Goal: Information Seeking & Learning: Learn about a topic

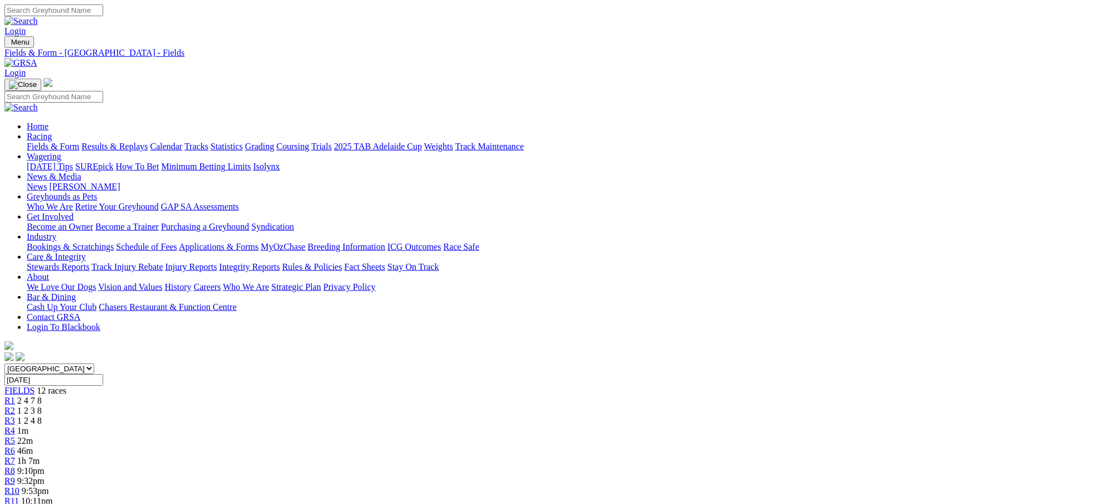
click at [148, 142] on link "Results & Replays" at bounding box center [114, 146] width 66 height 9
click at [42, 476] on span "2 4 8 1" at bounding box center [29, 480] width 25 height 9
click at [46, 486] on span "6 8 4 2" at bounding box center [34, 490] width 25 height 9
click at [46, 496] on span "5 1 7 2" at bounding box center [33, 500] width 25 height 9
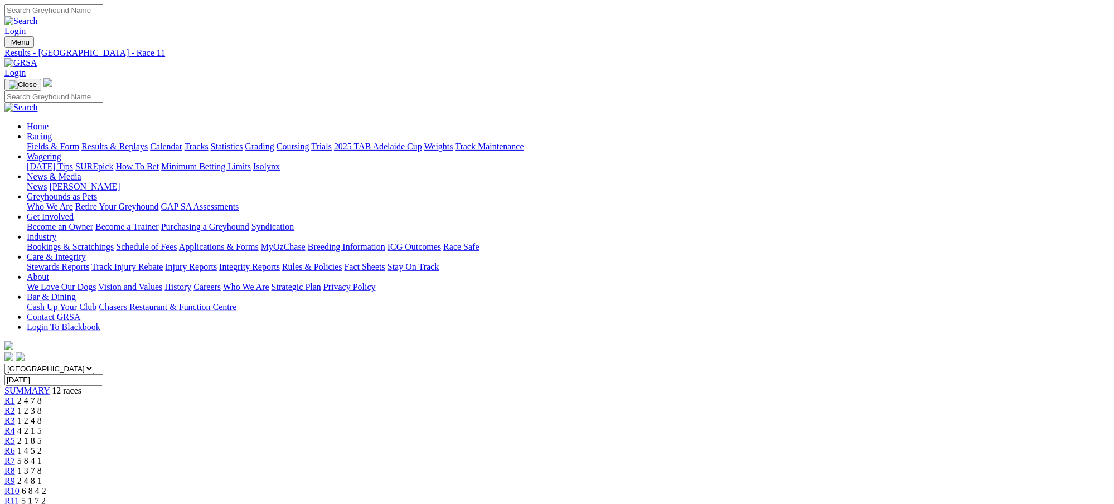
click at [880, 503] on div "R12 1 2 7 4" at bounding box center [556, 511] width 1105 height 10
click at [46, 496] on span "5 1 7 2" at bounding box center [33, 500] width 25 height 9
click at [46, 486] on span "6 8 4 2" at bounding box center [34, 490] width 25 height 9
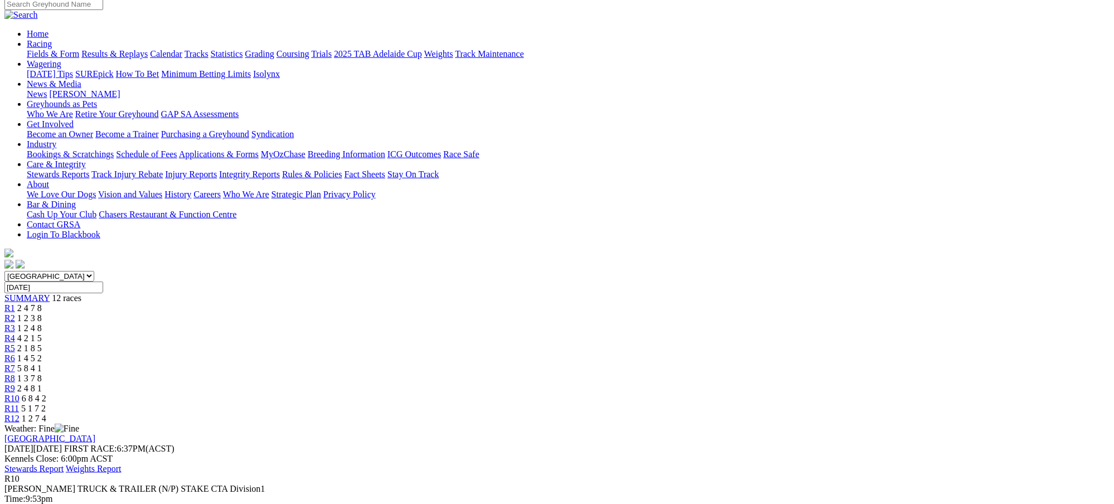
scroll to position [99, 0]
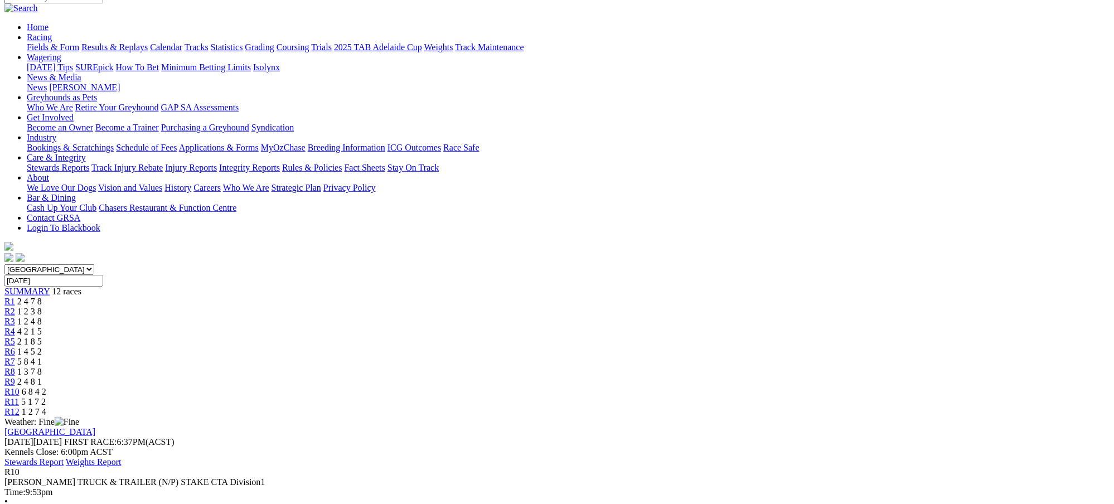
click at [46, 407] on span "1 2 7 4" at bounding box center [34, 411] width 25 height 9
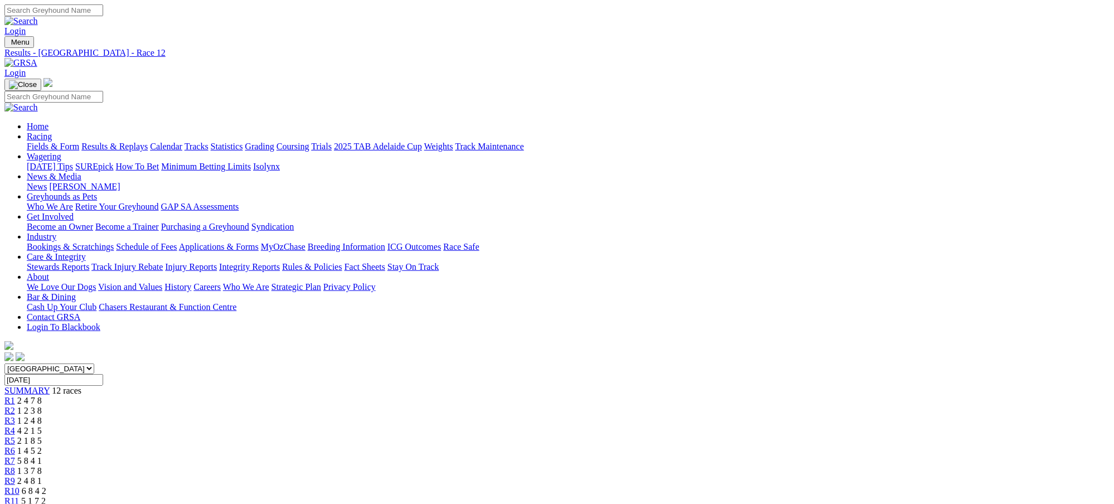
click at [148, 142] on link "Results & Replays" at bounding box center [114, 146] width 66 height 9
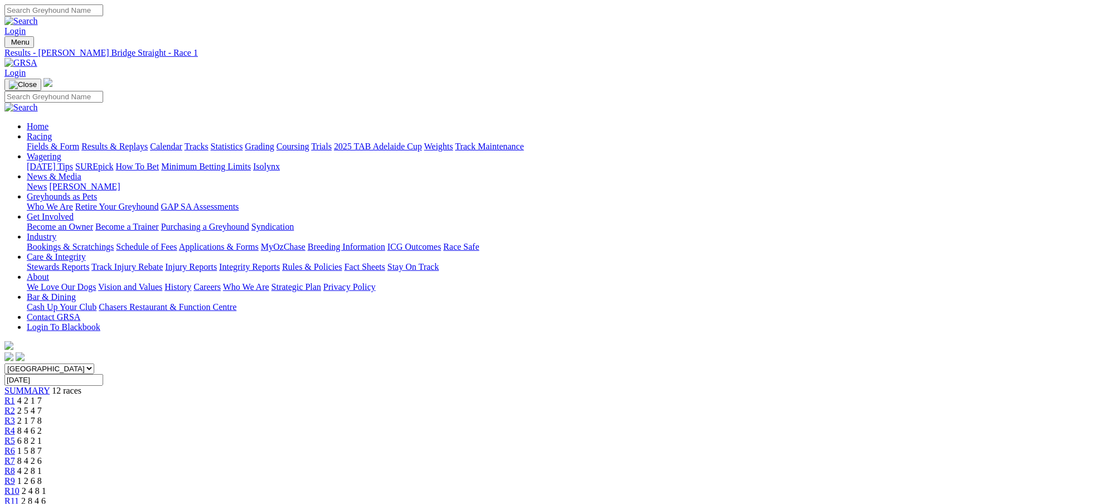
click at [42, 406] on span "2 5 4 7" at bounding box center [29, 410] width 25 height 9
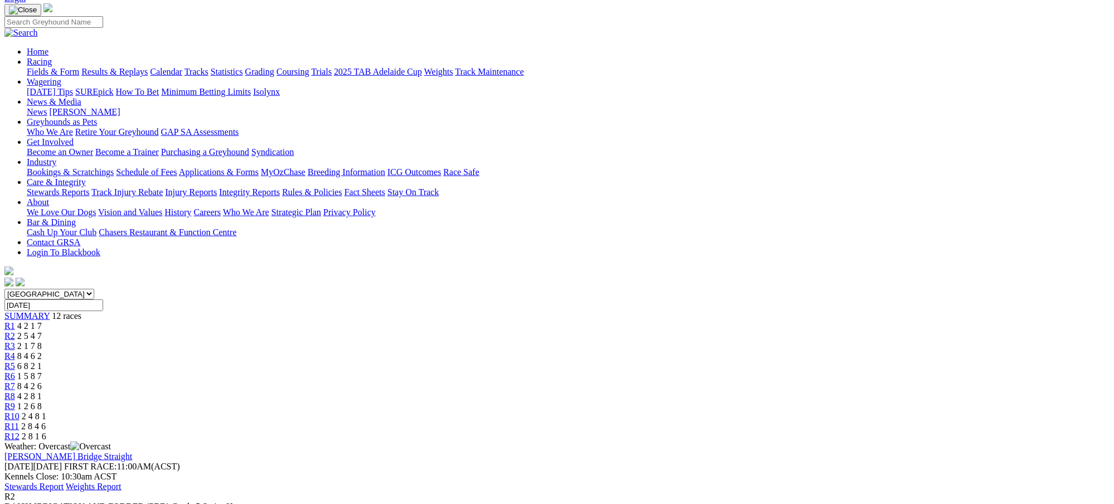
scroll to position [89, 0]
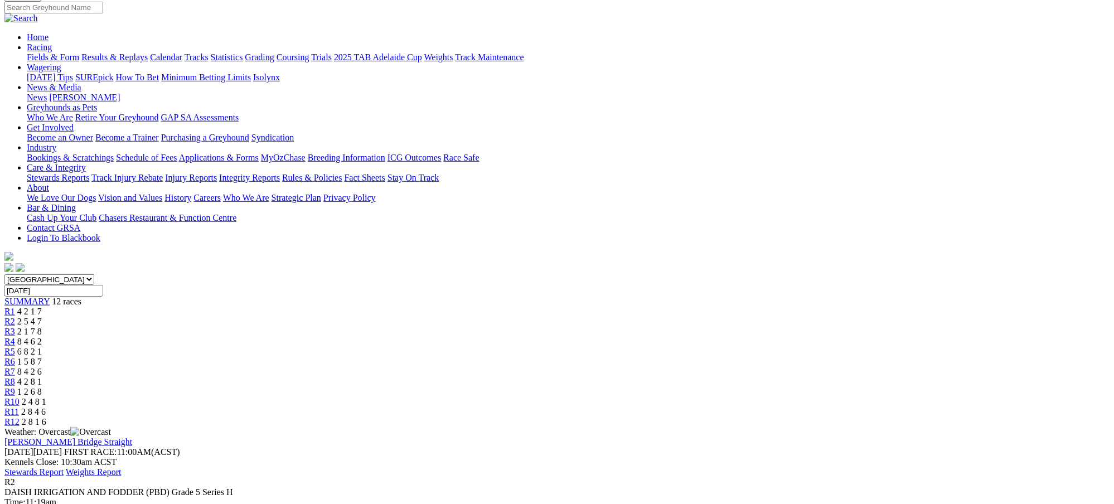
click at [413, 327] on div "R3 2 1 7 8" at bounding box center [556, 332] width 1105 height 10
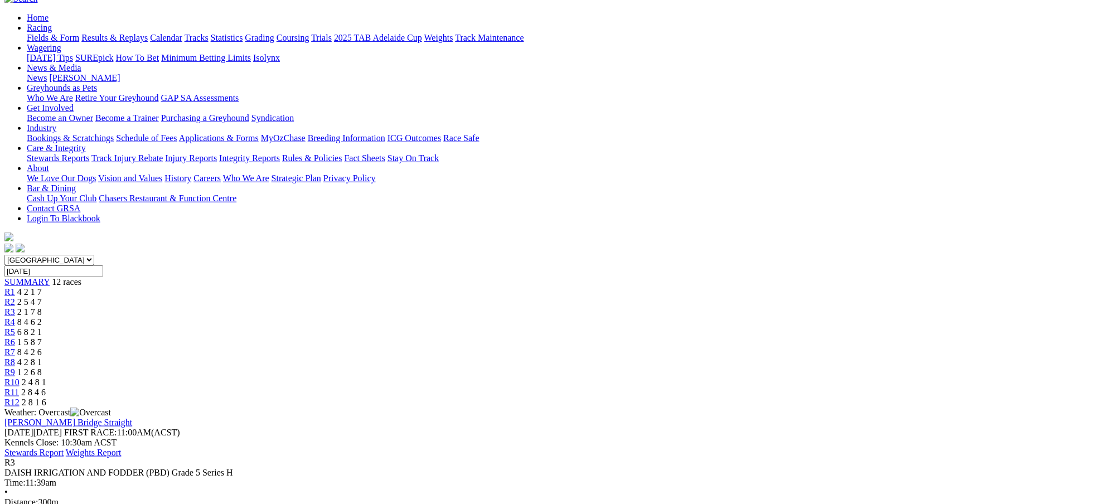
scroll to position [119, 0]
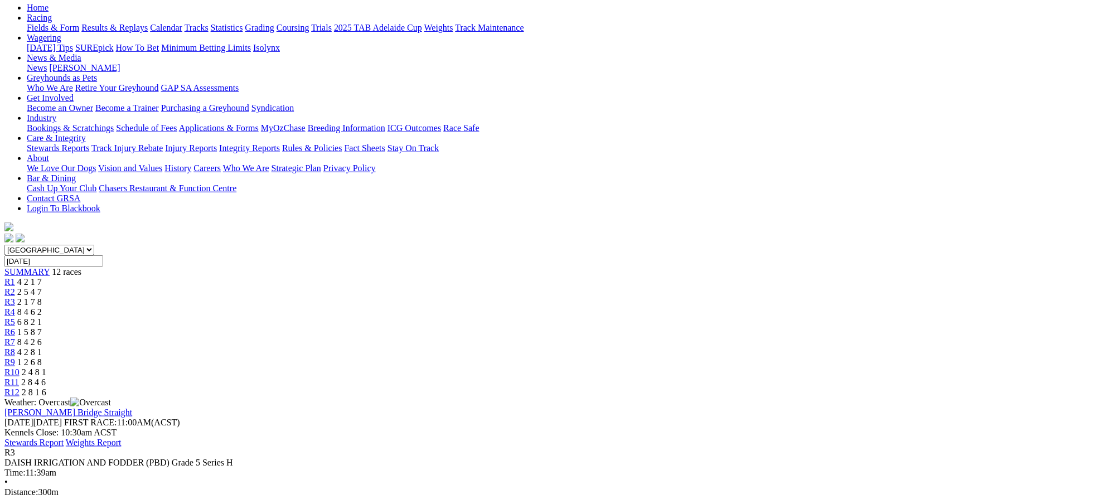
click at [42, 287] on span "2 5 4 7" at bounding box center [29, 291] width 25 height 9
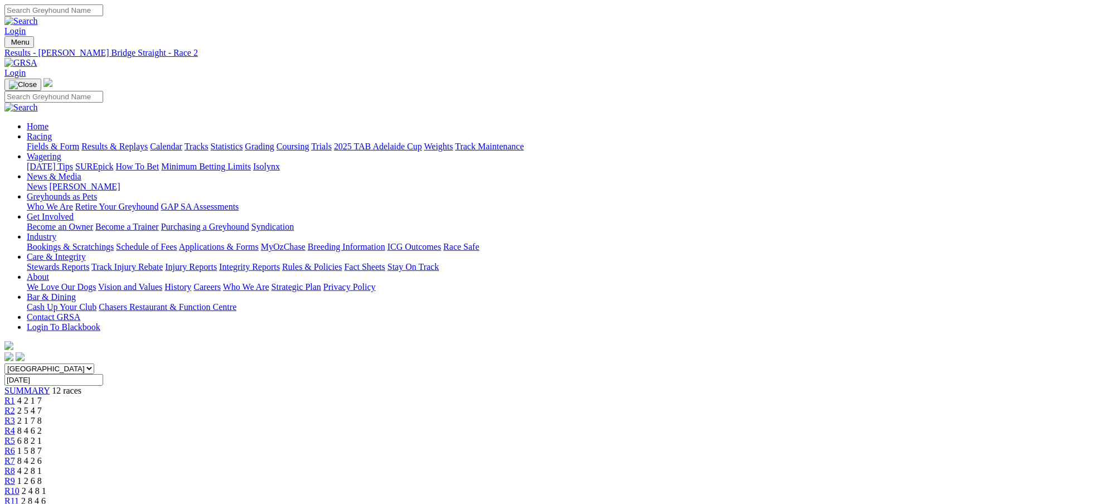
click at [414, 416] on div "R3 2 1 7 8" at bounding box center [556, 421] width 1105 height 10
click at [42, 426] on span "8 4 6 2" at bounding box center [29, 430] width 25 height 9
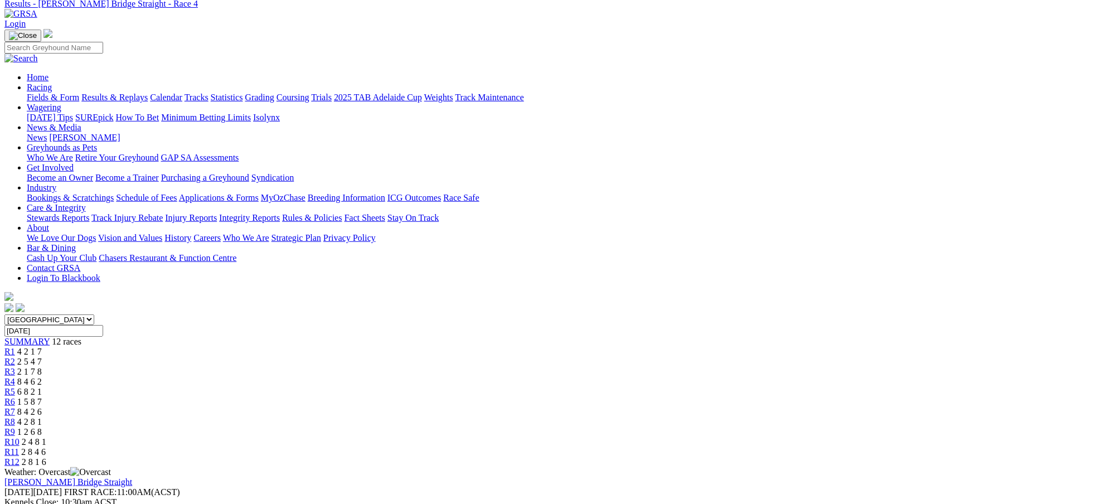
scroll to position [59, 0]
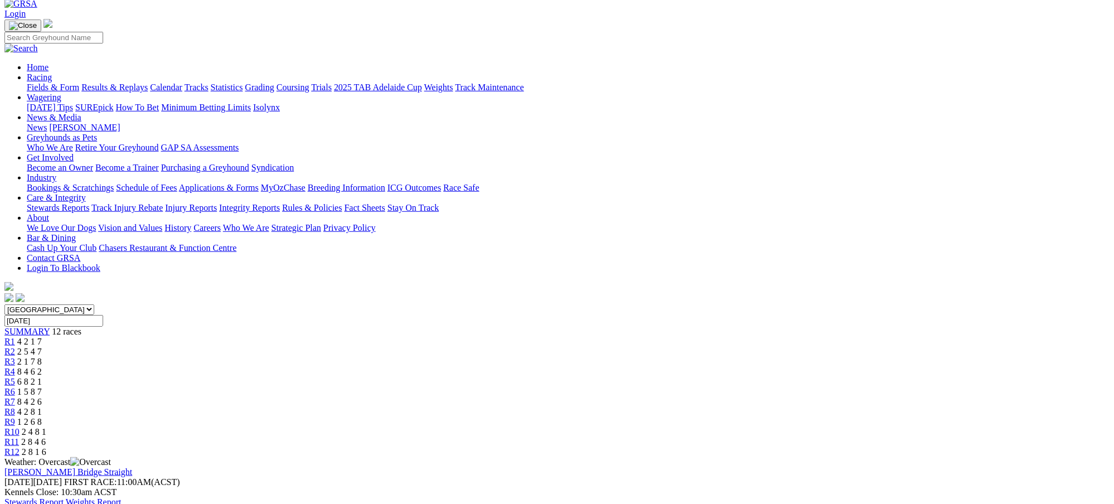
click at [42, 377] on span "6 8 2 1" at bounding box center [29, 381] width 25 height 9
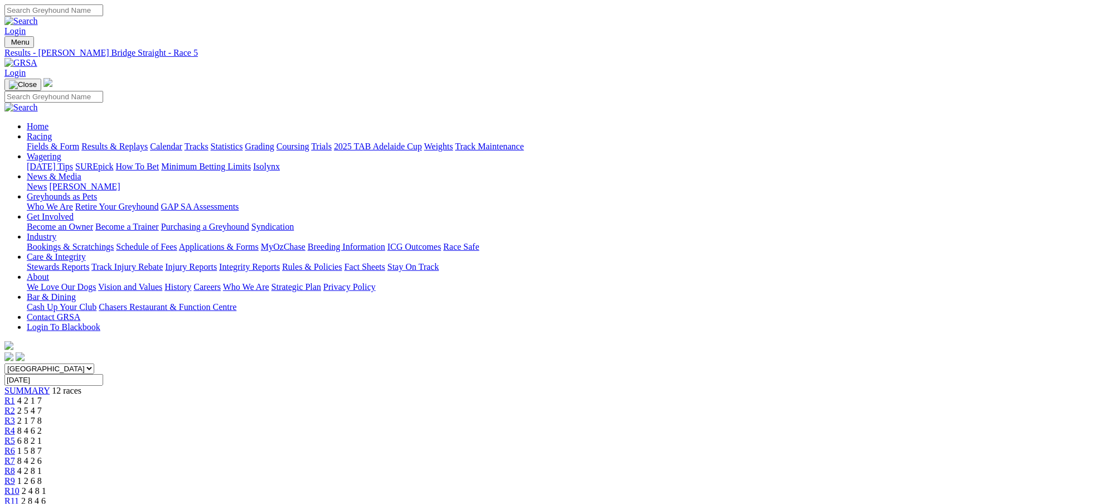
click at [42, 426] on span "8 4 6 2" at bounding box center [29, 430] width 25 height 9
click at [42, 436] on span "6 8 2 1" at bounding box center [29, 440] width 25 height 9
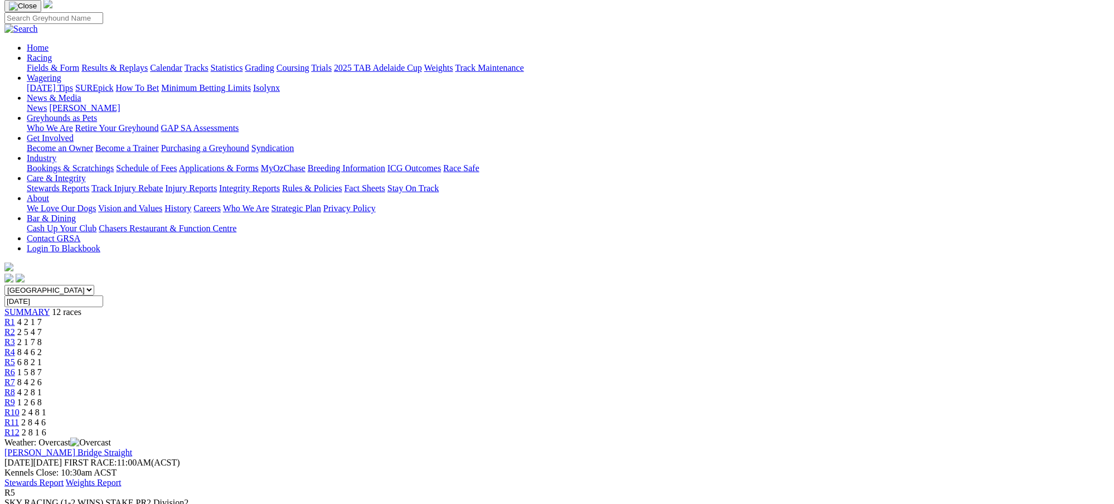
scroll to position [109, 0]
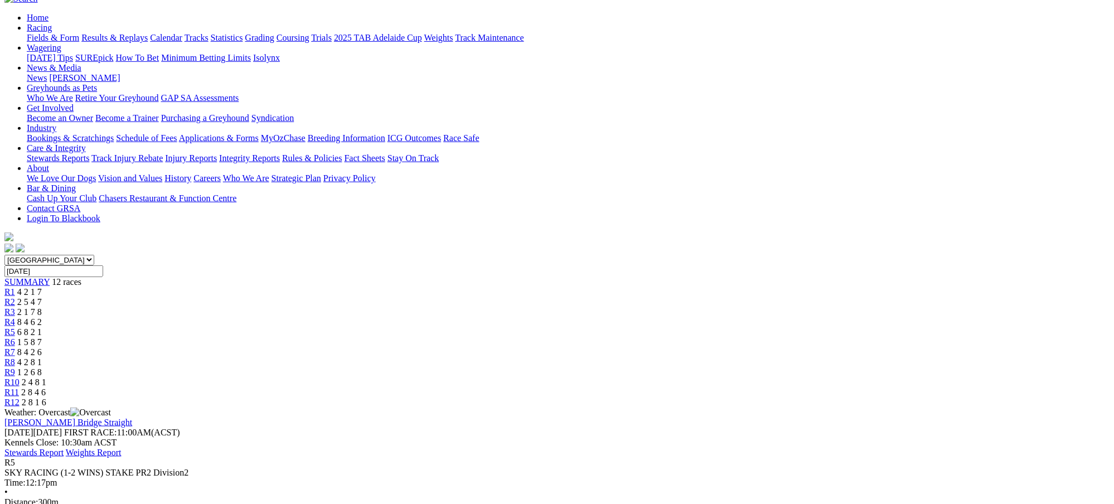
click at [571, 337] on div "R6 1 5 8 7" at bounding box center [556, 342] width 1105 height 10
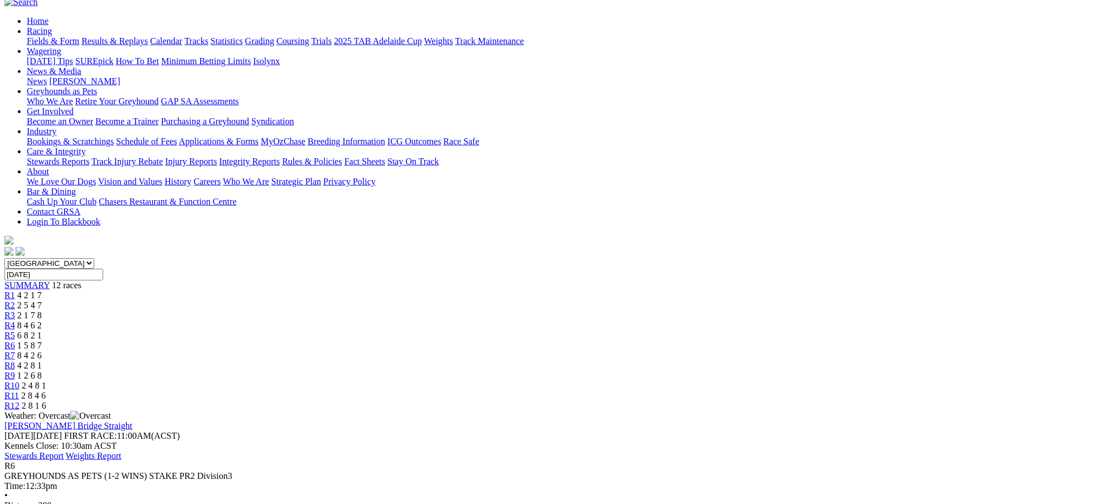
scroll to position [119, 0]
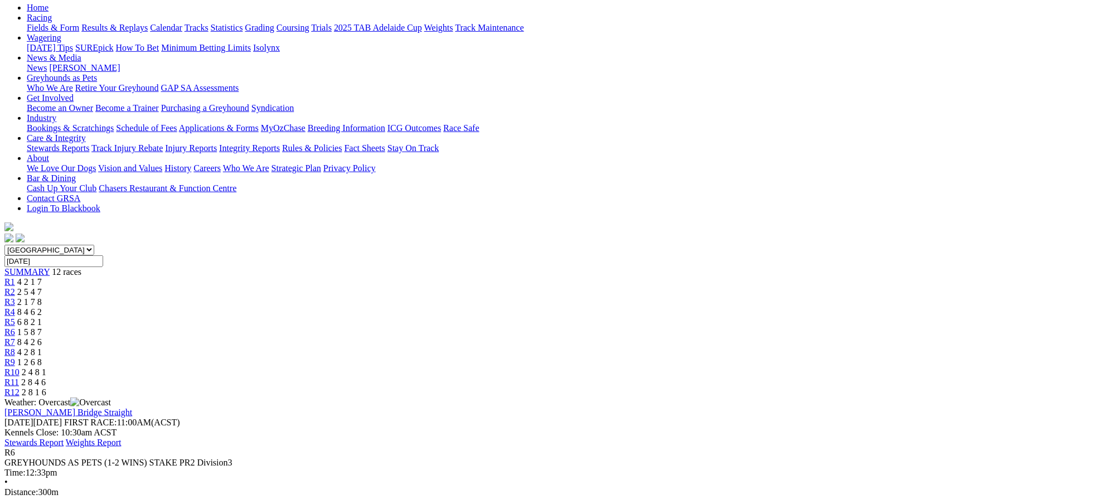
click at [42, 337] on span "8 4 2 6" at bounding box center [29, 341] width 25 height 9
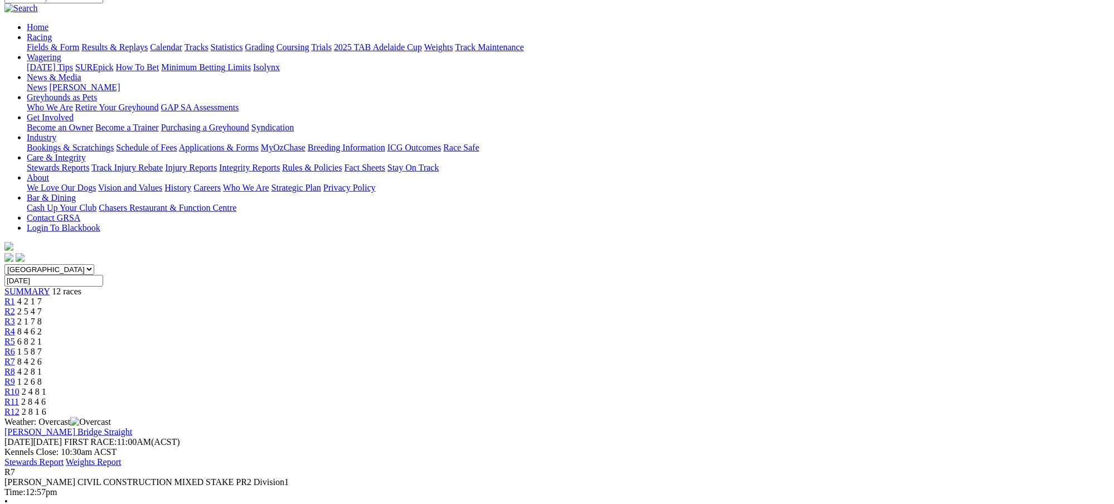
scroll to position [129, 0]
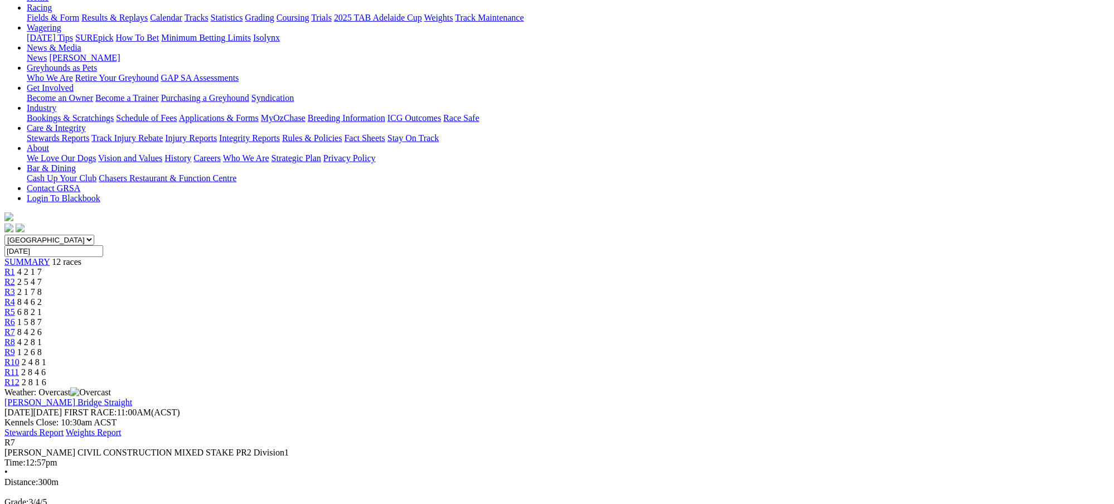
click at [42, 337] on span "4 2 8 1" at bounding box center [29, 341] width 25 height 9
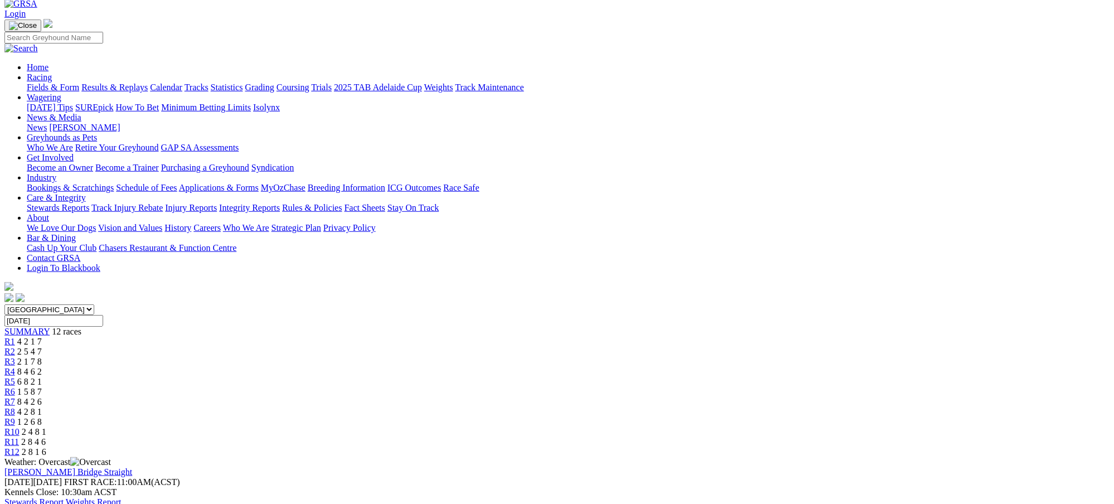
scroll to position [119, 0]
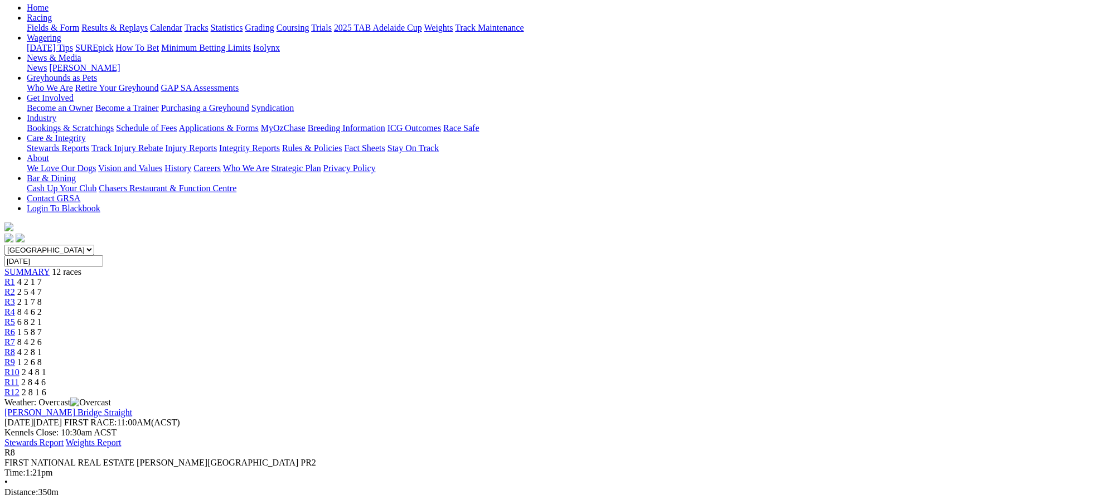
click at [42, 337] on span "8 4 2 6" at bounding box center [29, 341] width 25 height 9
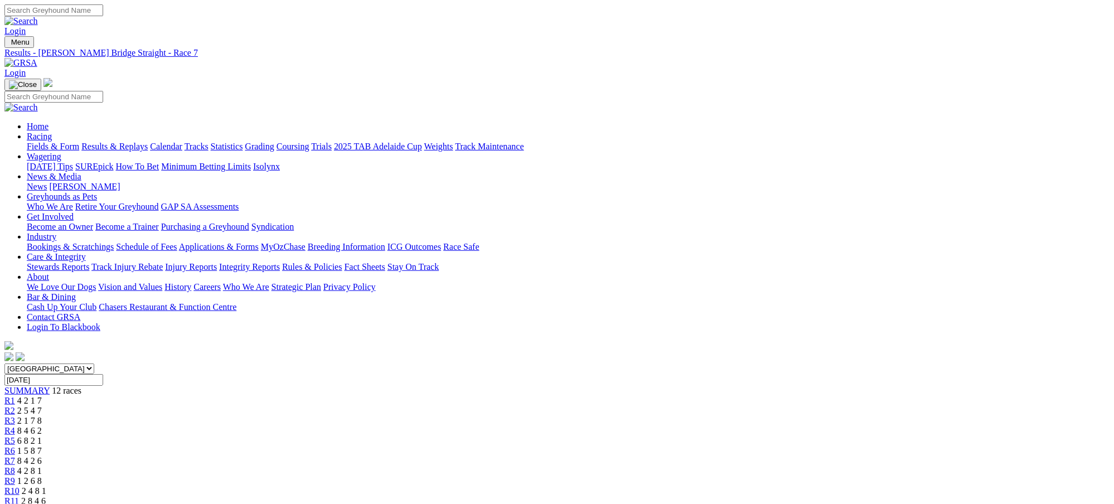
click at [79, 142] on link "Fields & Form" at bounding box center [53, 146] width 52 height 9
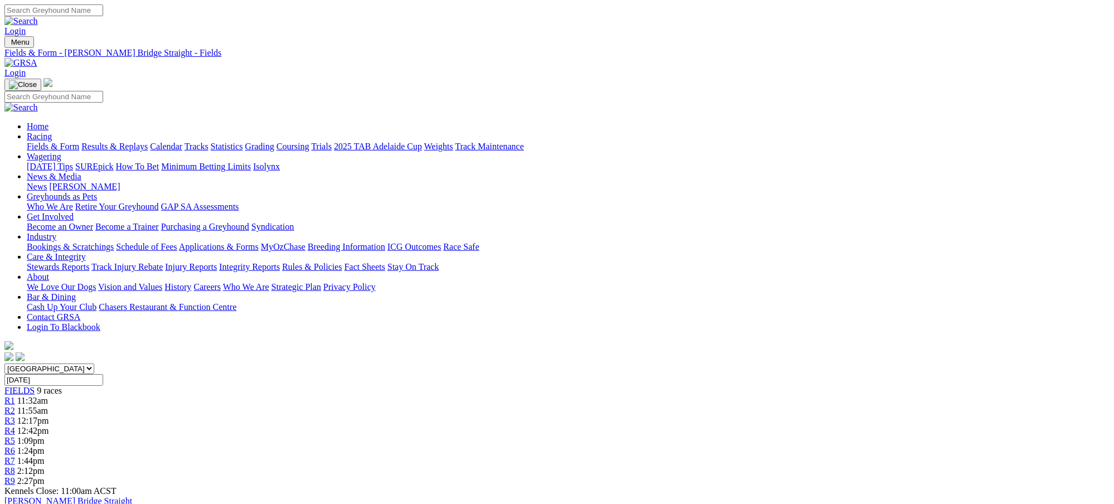
click at [323, 396] on div "R1 11:32am" at bounding box center [556, 401] width 1105 height 10
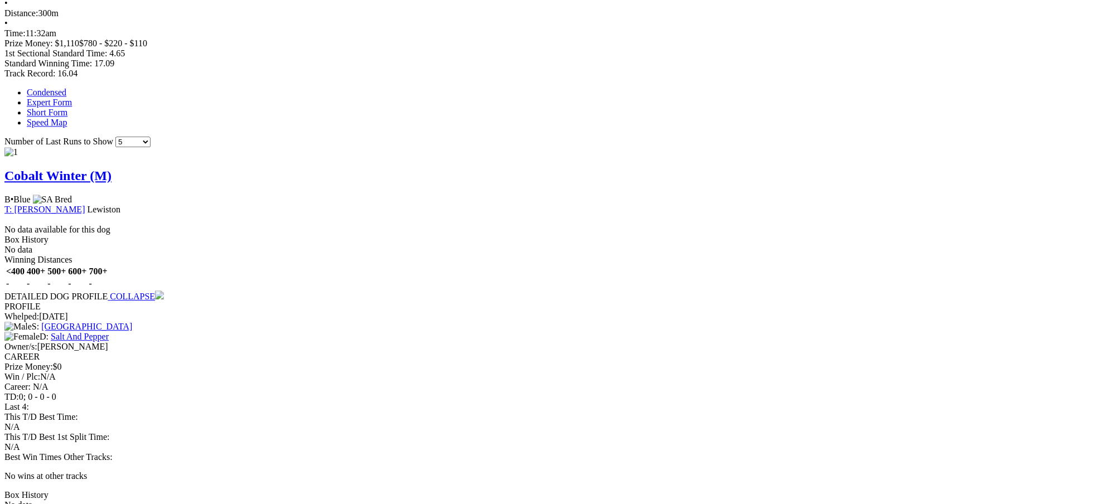
scroll to position [704, 0]
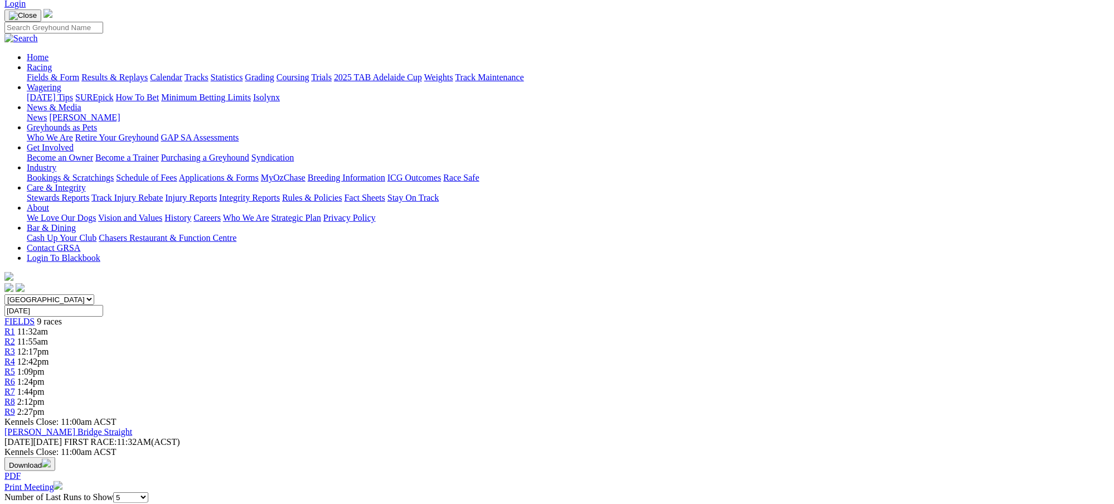
scroll to position [20, 0]
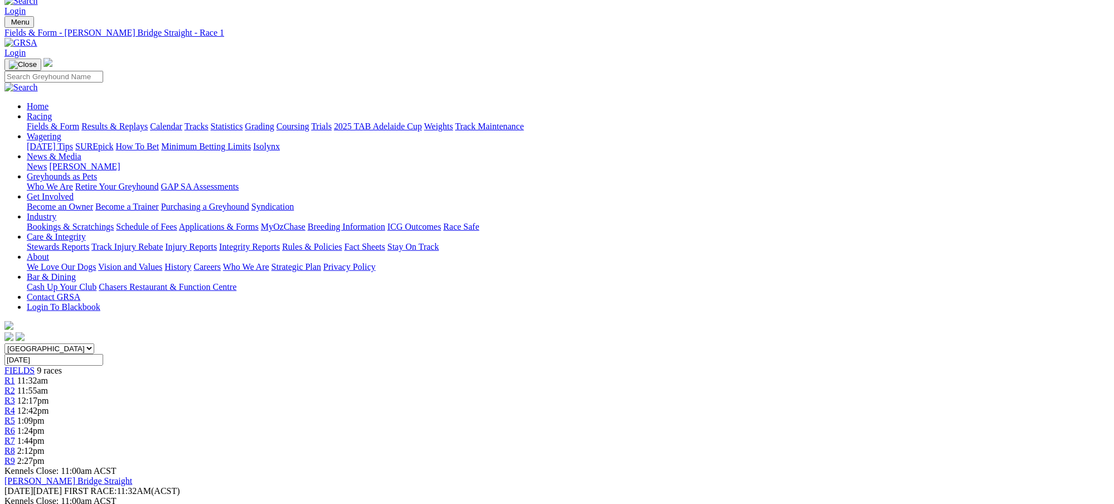
click at [248, 366] on div "FIELDS 9 races" at bounding box center [556, 371] width 1105 height 10
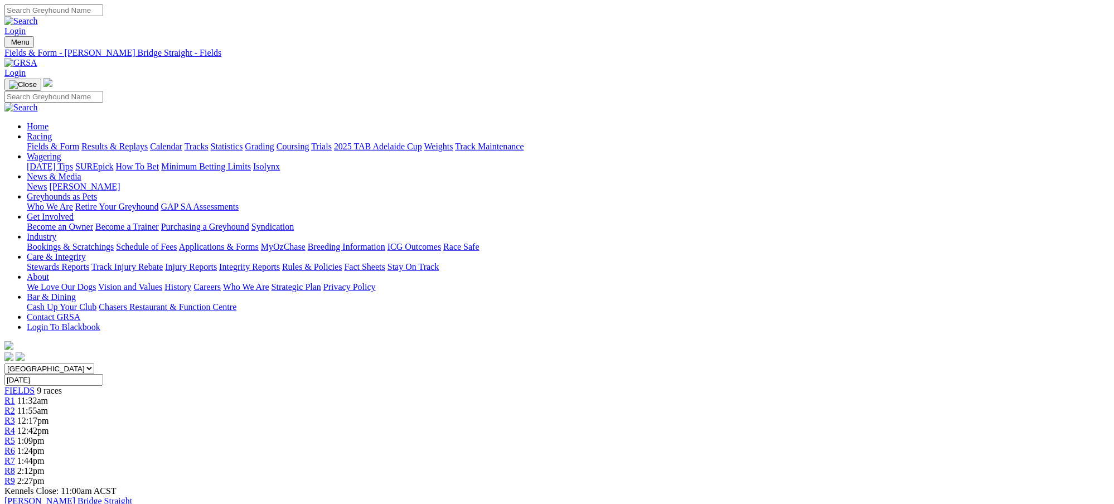
click at [384, 406] on div "R2 11:55am" at bounding box center [556, 411] width 1105 height 10
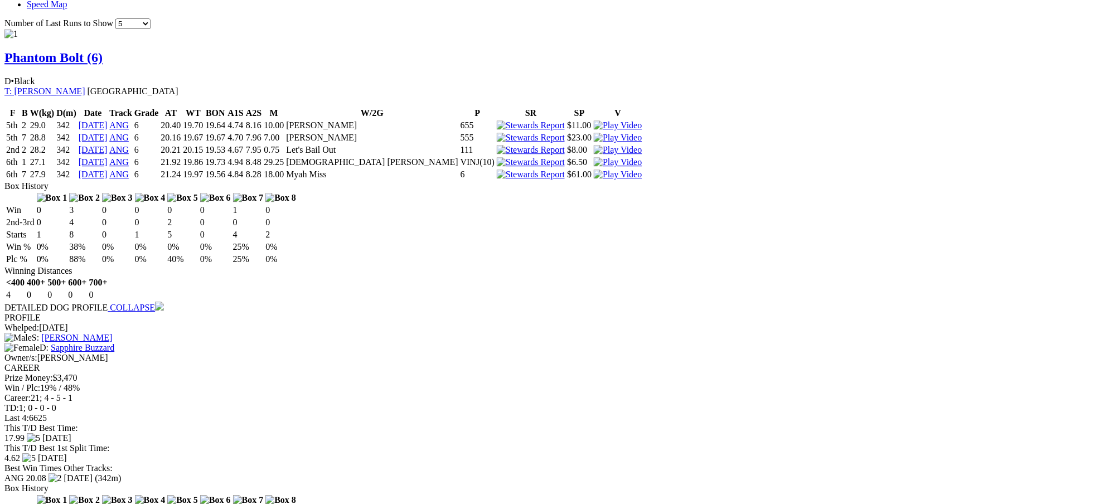
scroll to position [773, 0]
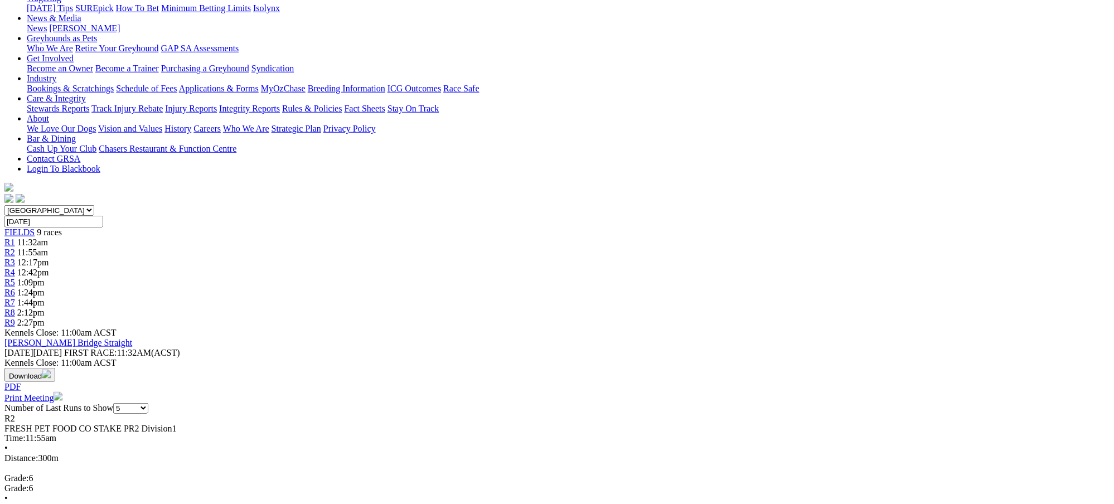
scroll to position [99, 0]
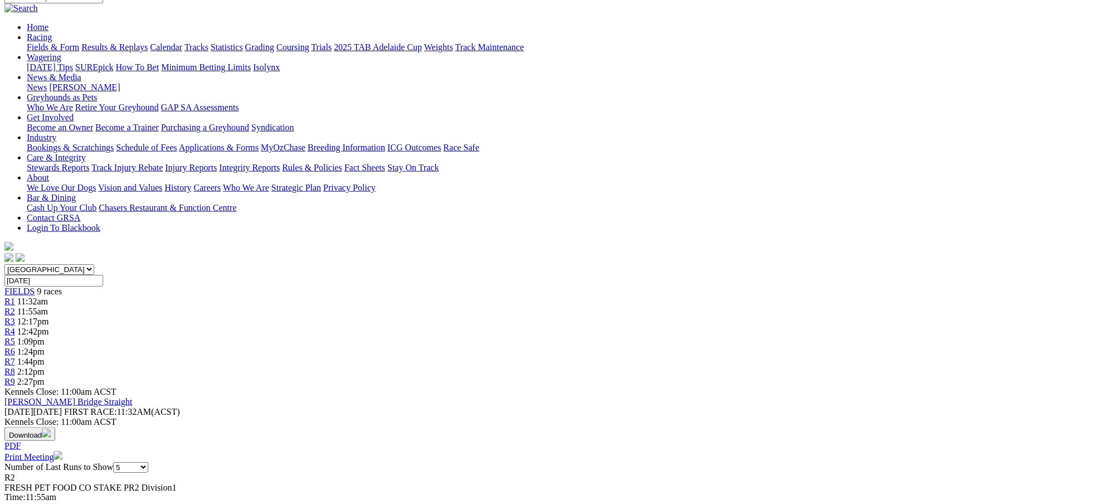
click at [49, 317] on span "12:17pm" at bounding box center [33, 321] width 32 height 9
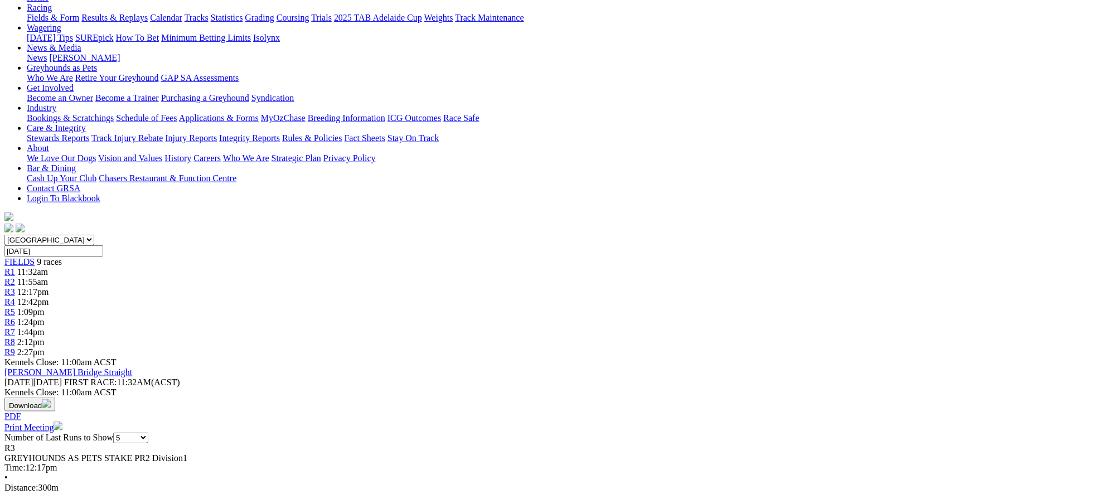
scroll to position [99, 0]
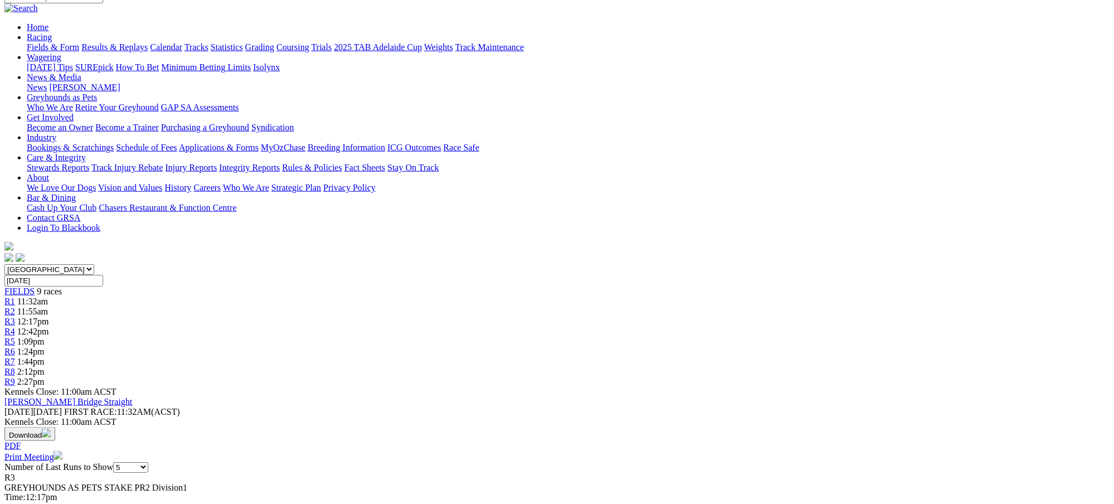
click at [45, 377] on span "2:27pm" at bounding box center [30, 381] width 27 height 9
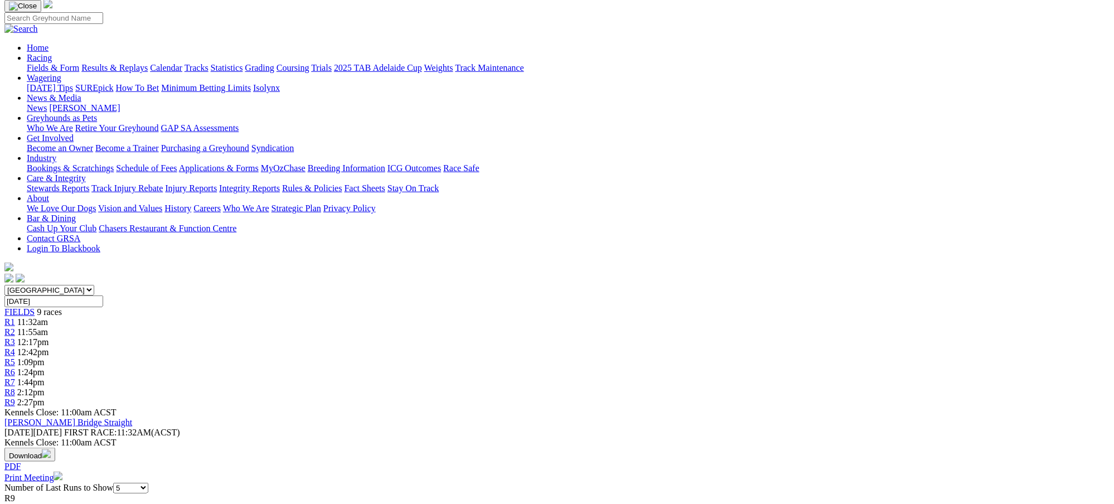
scroll to position [39, 0]
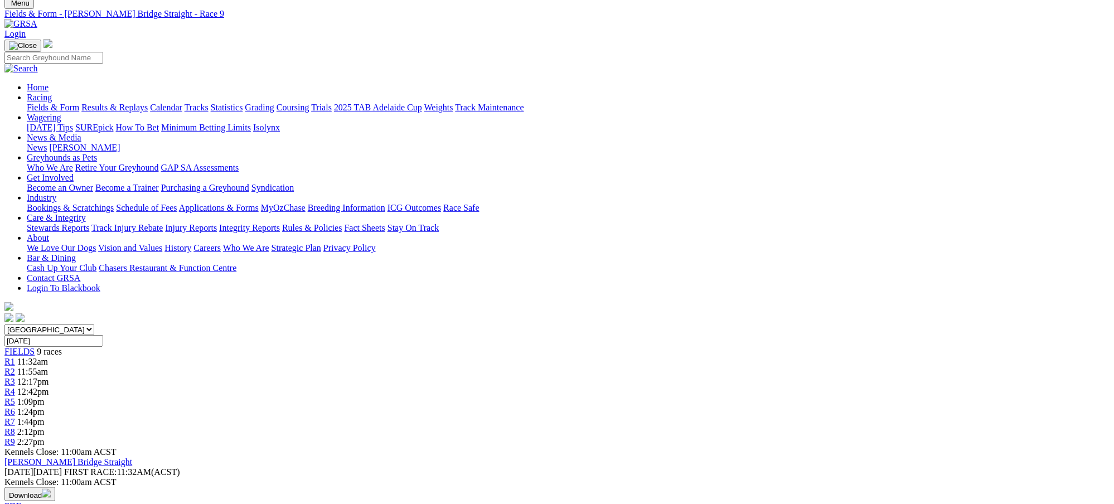
click at [45, 427] on span "2:12pm" at bounding box center [30, 431] width 27 height 9
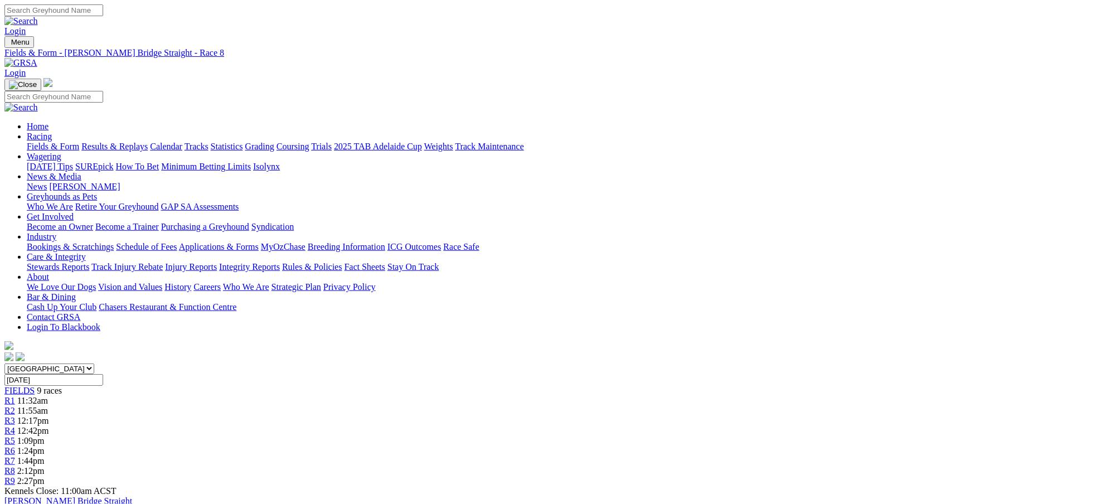
click at [45, 476] on span "2:27pm" at bounding box center [30, 480] width 27 height 9
click at [45, 456] on span "1:44pm" at bounding box center [30, 460] width 27 height 9
click at [15, 466] on span "R8" at bounding box center [9, 470] width 11 height 9
click at [35, 386] on span "FIELDS" at bounding box center [19, 390] width 30 height 9
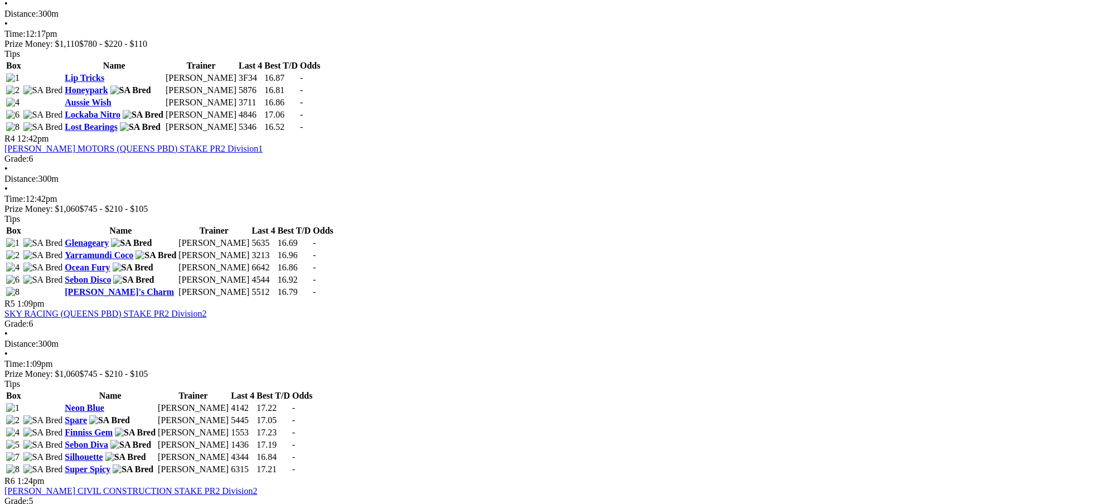
scroll to position [922, 0]
